Goal: Information Seeking & Learning: Learn about a topic

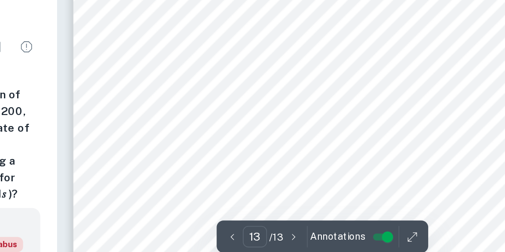
scroll to position [5054, 0]
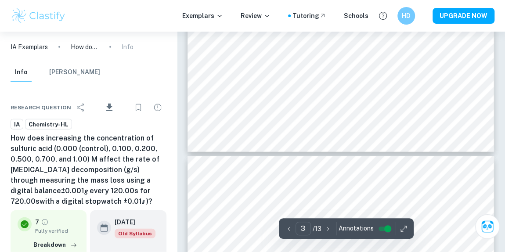
type input "4"
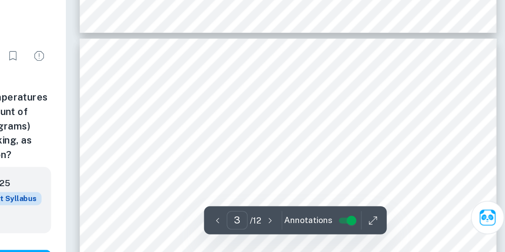
type input "4"
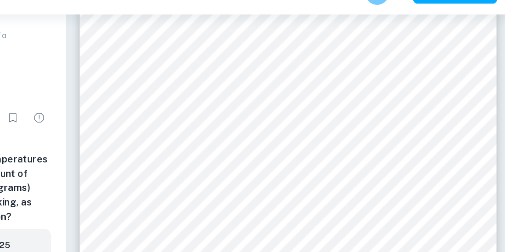
scroll to position [1339, 0]
